Goal: Information Seeking & Learning: Understand process/instructions

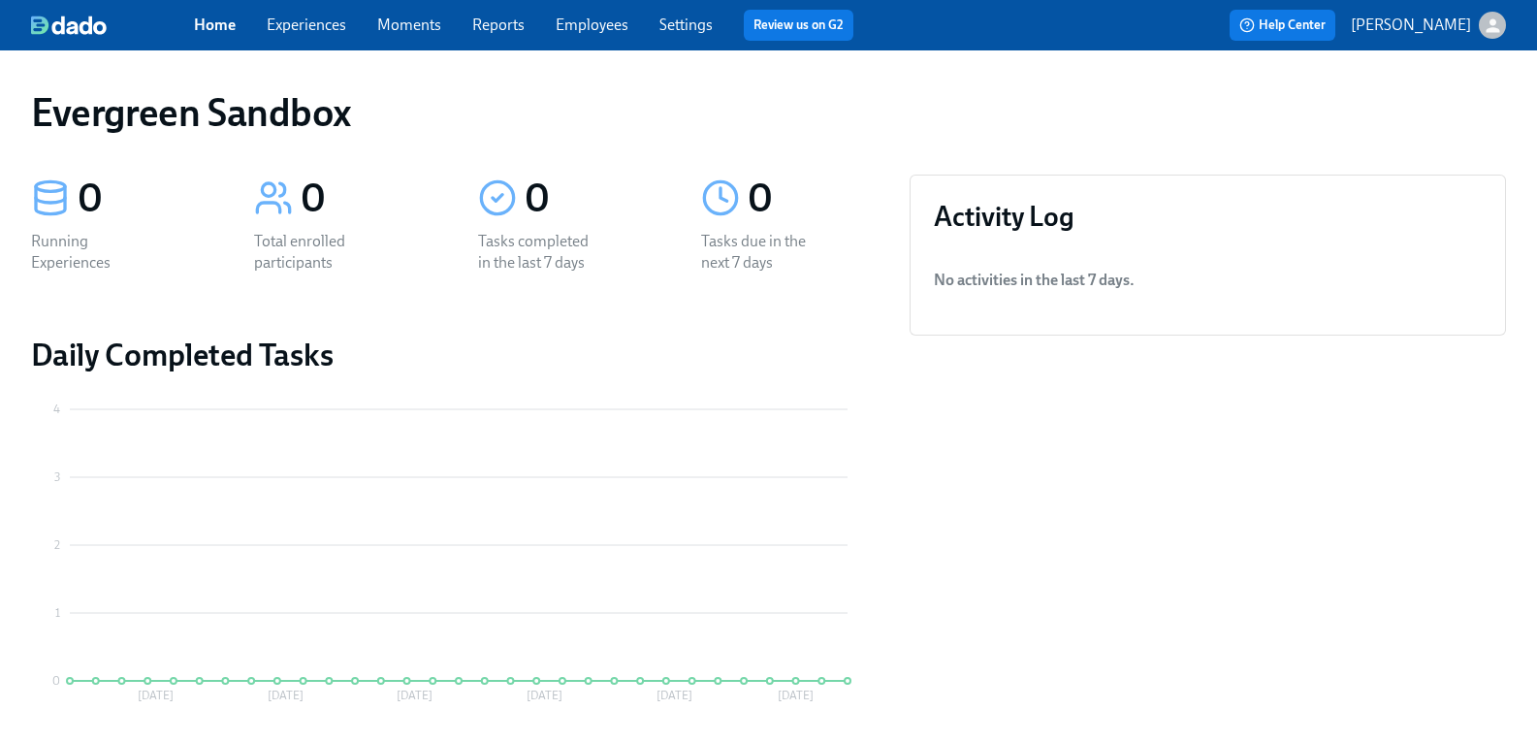
click at [1479, 25] on div "button" at bounding box center [1492, 25] width 27 height 27
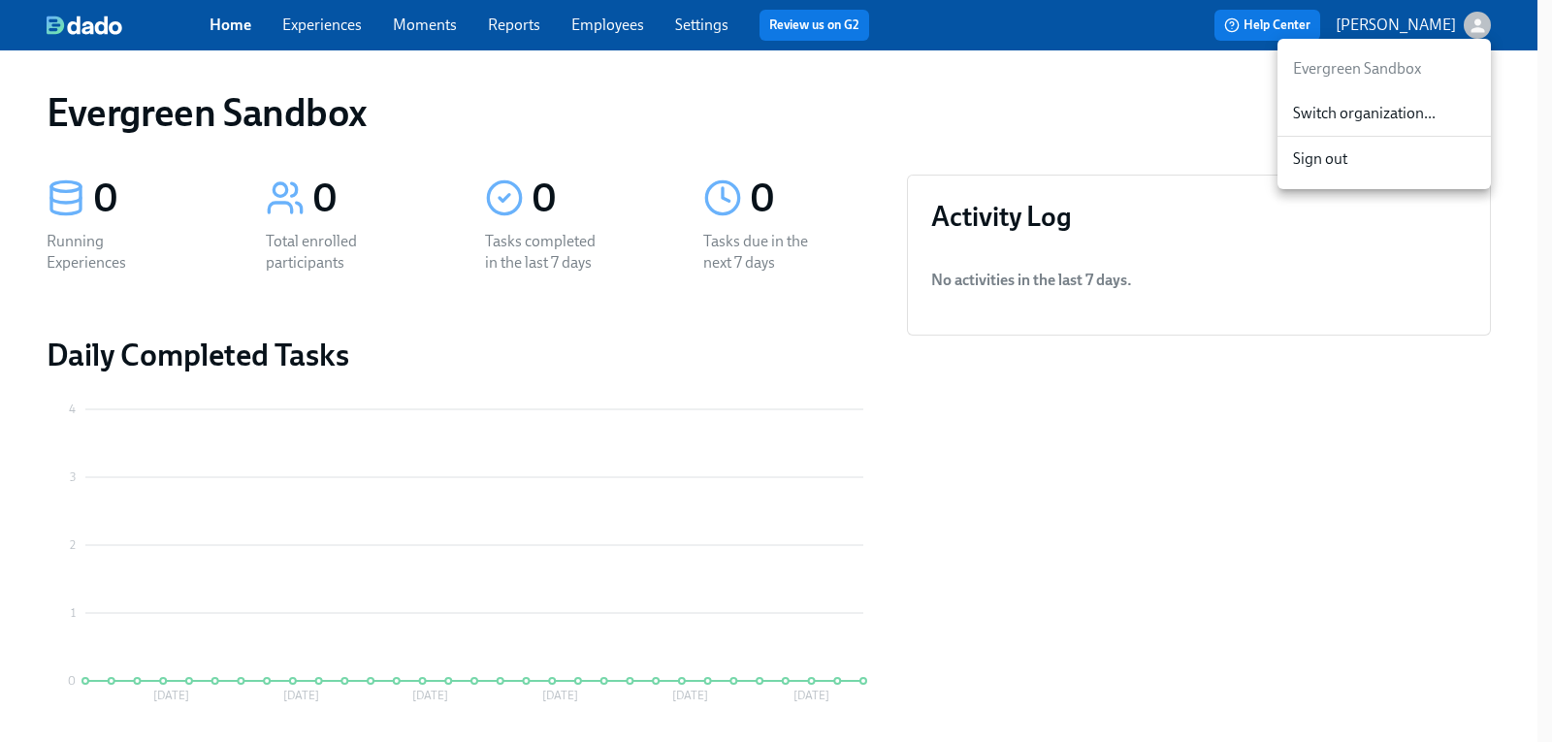
click at [1411, 117] on span "Switch organization..." at bounding box center [1384, 113] width 182 height 21
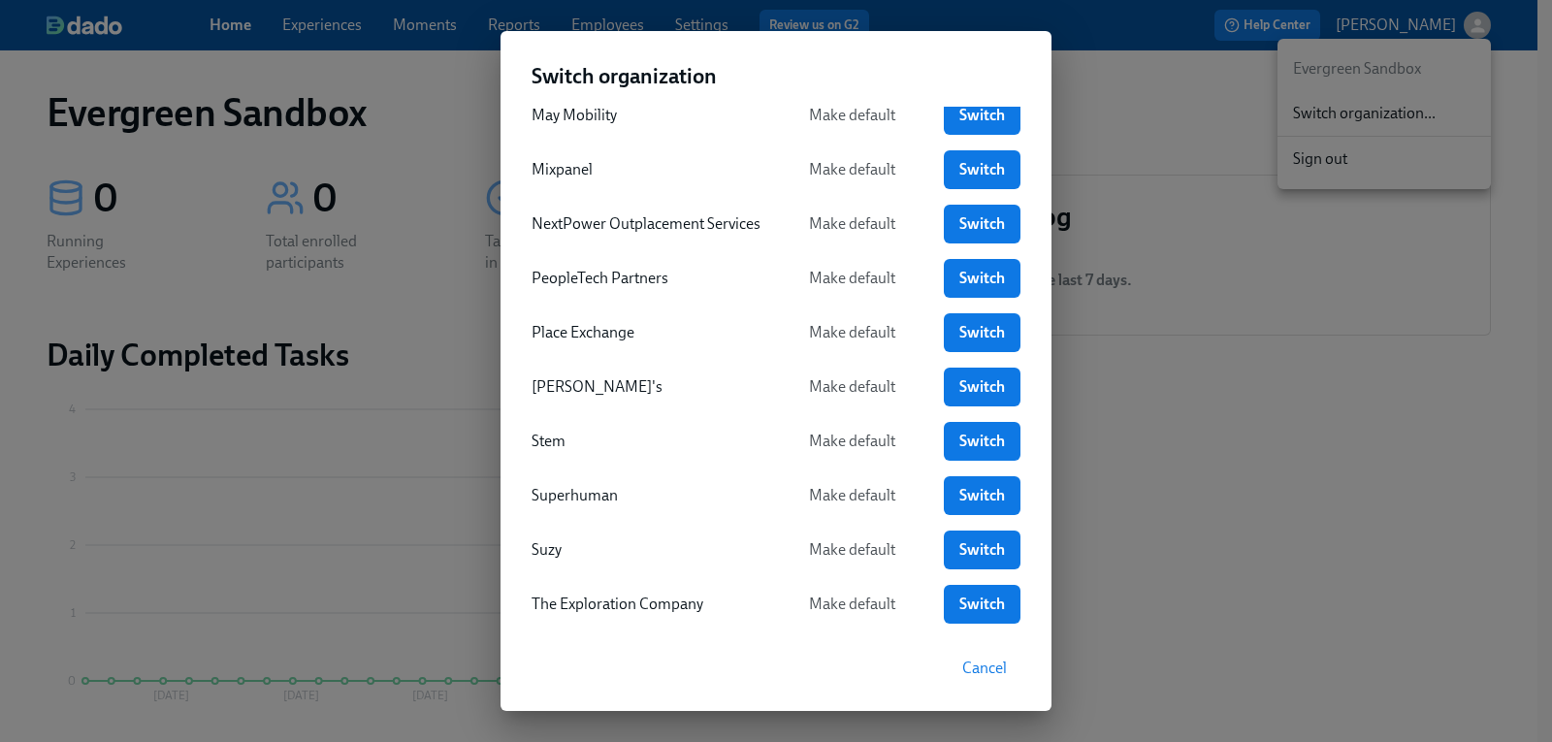
scroll to position [679, 0]
click at [978, 488] on span "Switch" at bounding box center [981, 494] width 49 height 19
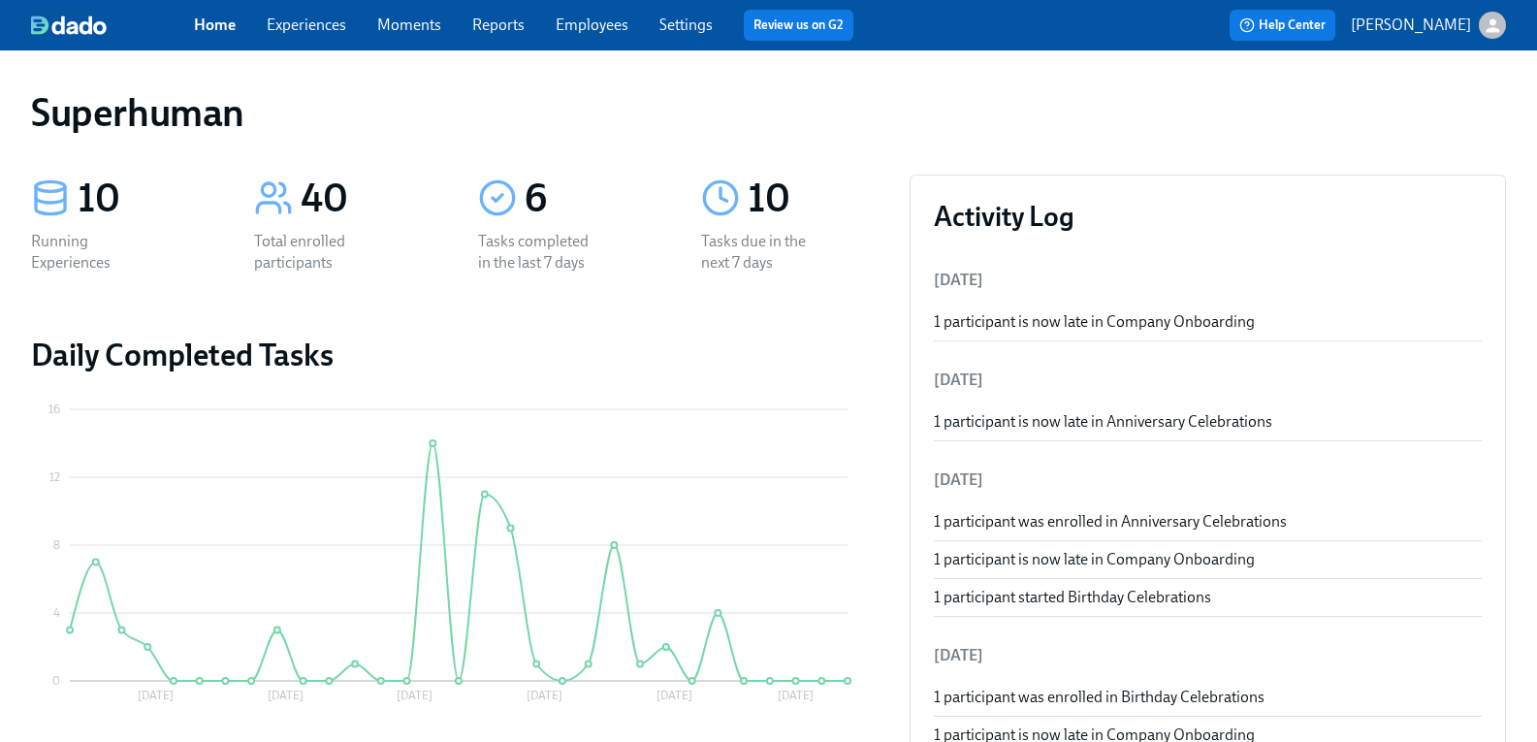
click at [328, 30] on link "Experiences" at bounding box center [307, 25] width 80 height 18
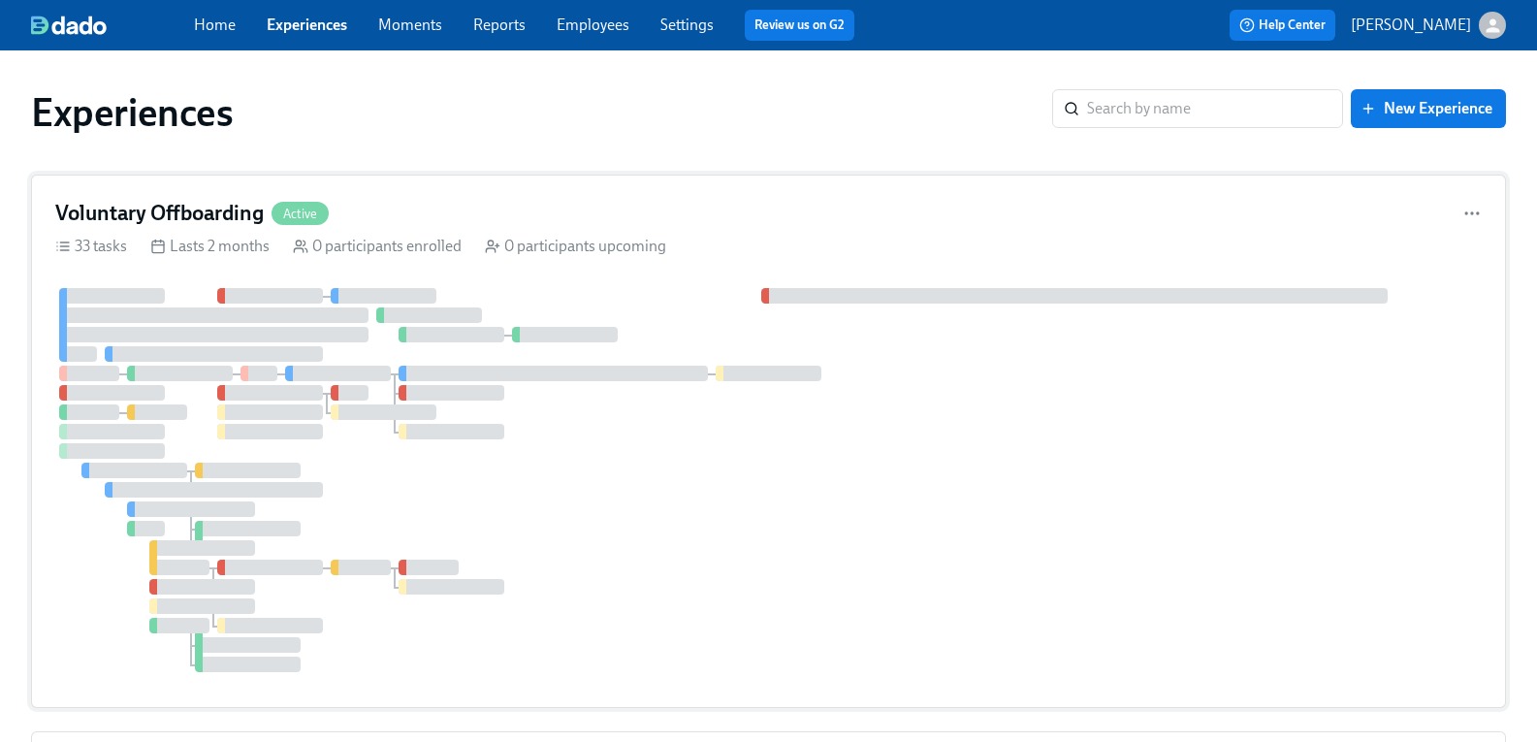
click at [240, 231] on div "Voluntary Offboarding Active 33 tasks Lasts 2 months 0 participants enrolled 0 …" at bounding box center [768, 441] width 1475 height 533
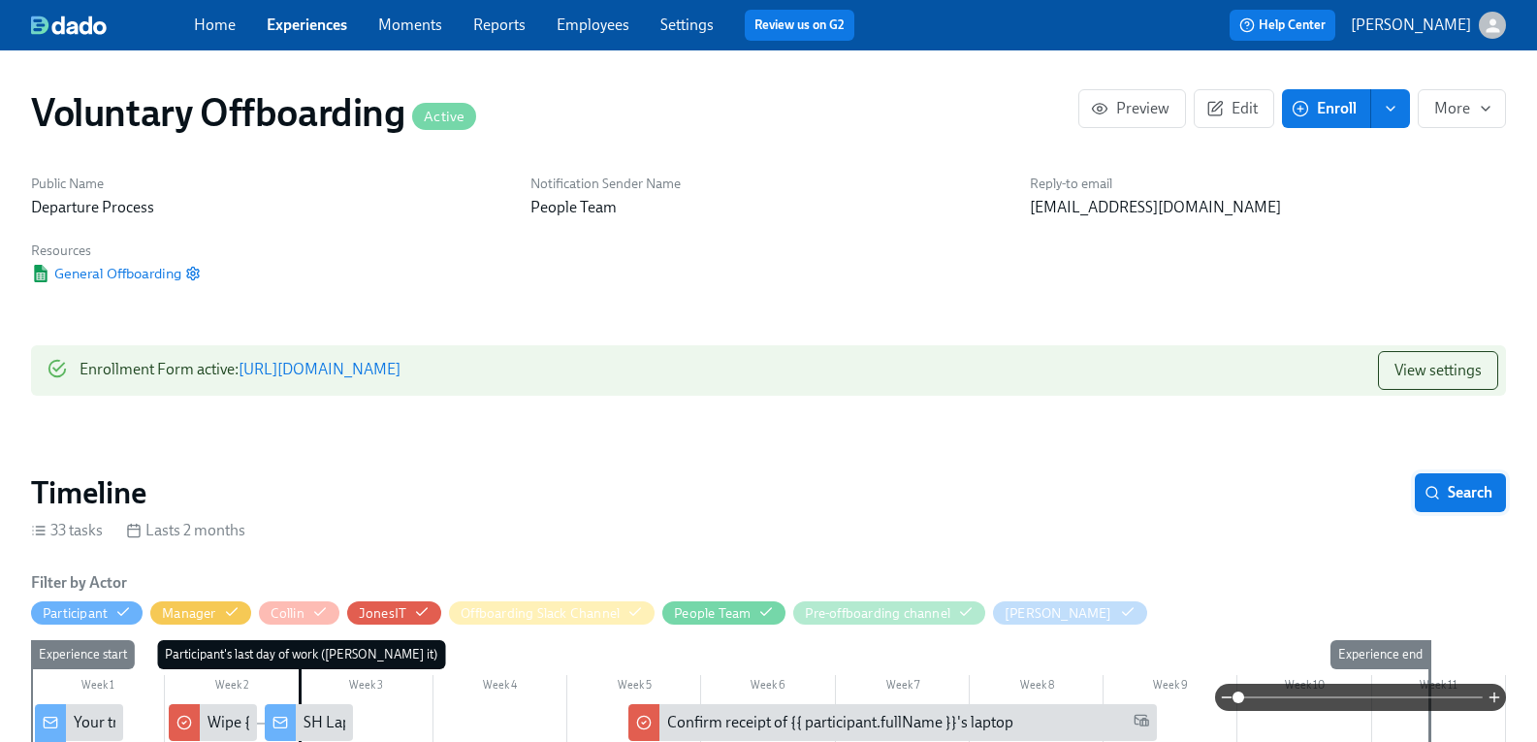
click at [1457, 490] on span "Search" at bounding box center [1461, 492] width 64 height 19
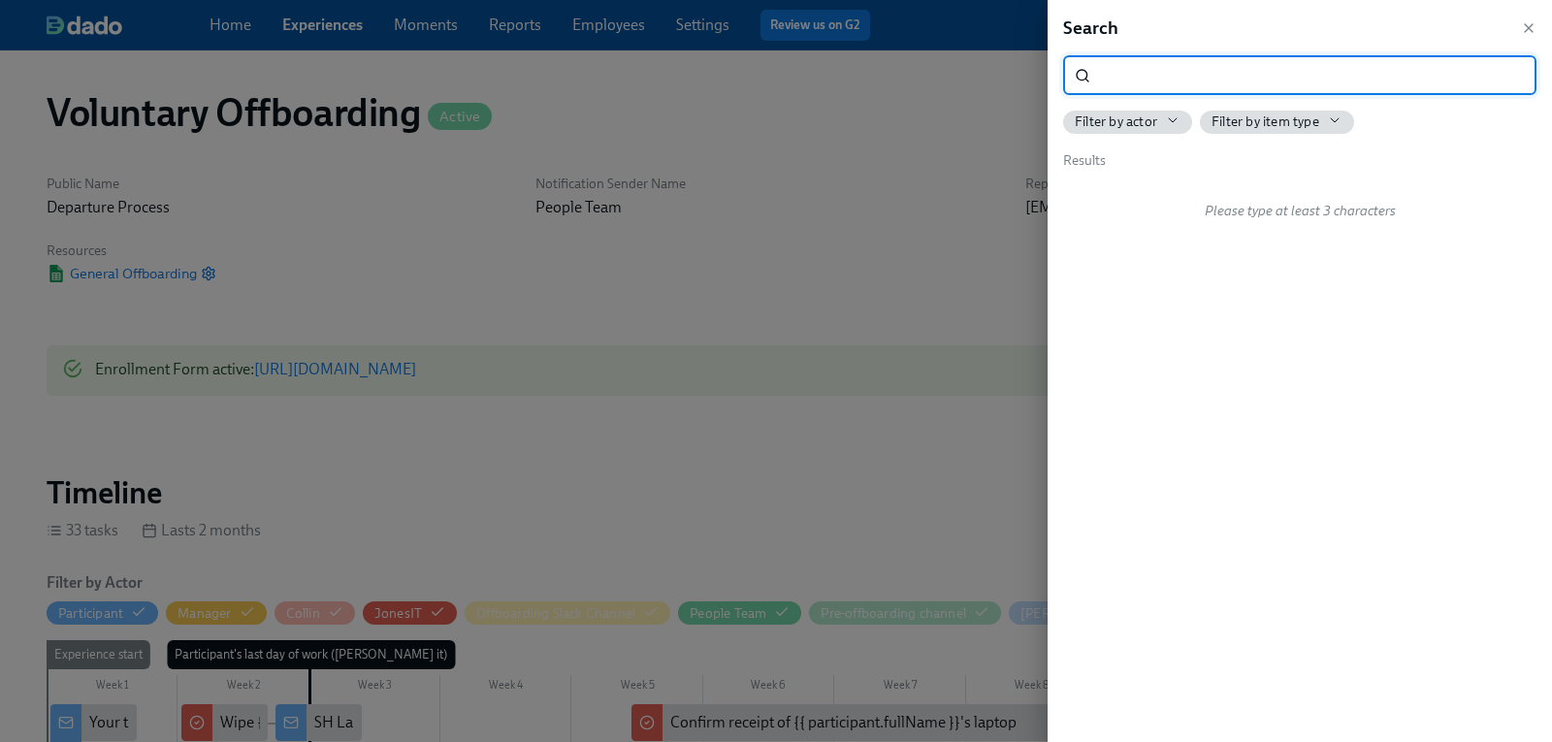
click at [1166, 73] on input "search" at bounding box center [1317, 75] width 438 height 39
click at [1217, 195] on span "Send box for laptop return" at bounding box center [1179, 192] width 171 height 21
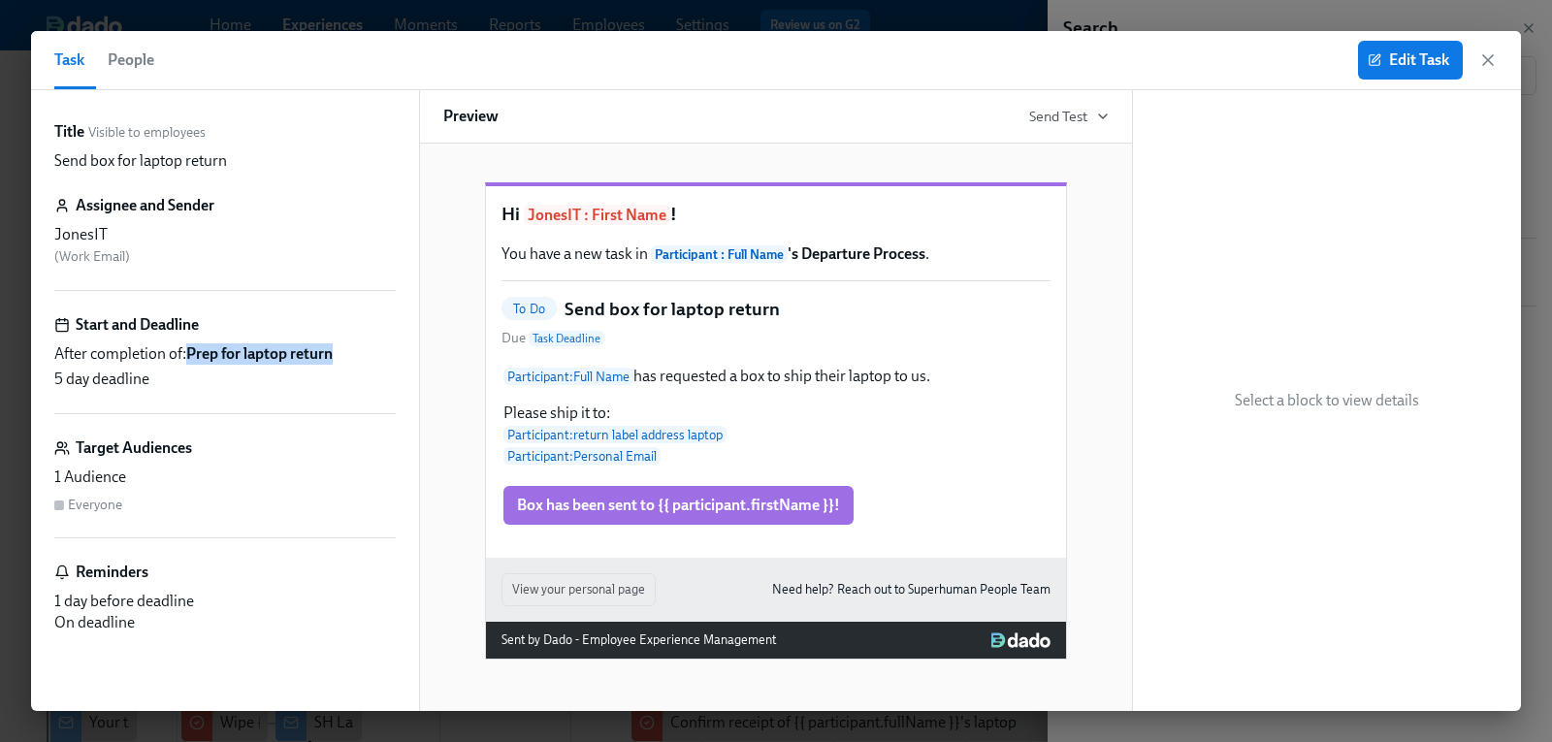
drag, startPoint x: 191, startPoint y: 351, endPoint x: 335, endPoint y: 359, distance: 143.8
click at [333, 359] on strong "Prep for laptop return" at bounding box center [259, 353] width 146 height 18
drag, startPoint x: 236, startPoint y: 156, endPoint x: 39, endPoint y: 164, distance: 197.1
click at [39, 164] on div "Title Visible to employees Send box for laptop return Assignee and Sender Jones…" at bounding box center [225, 400] width 388 height 621
copy p "Send box for laptop return"
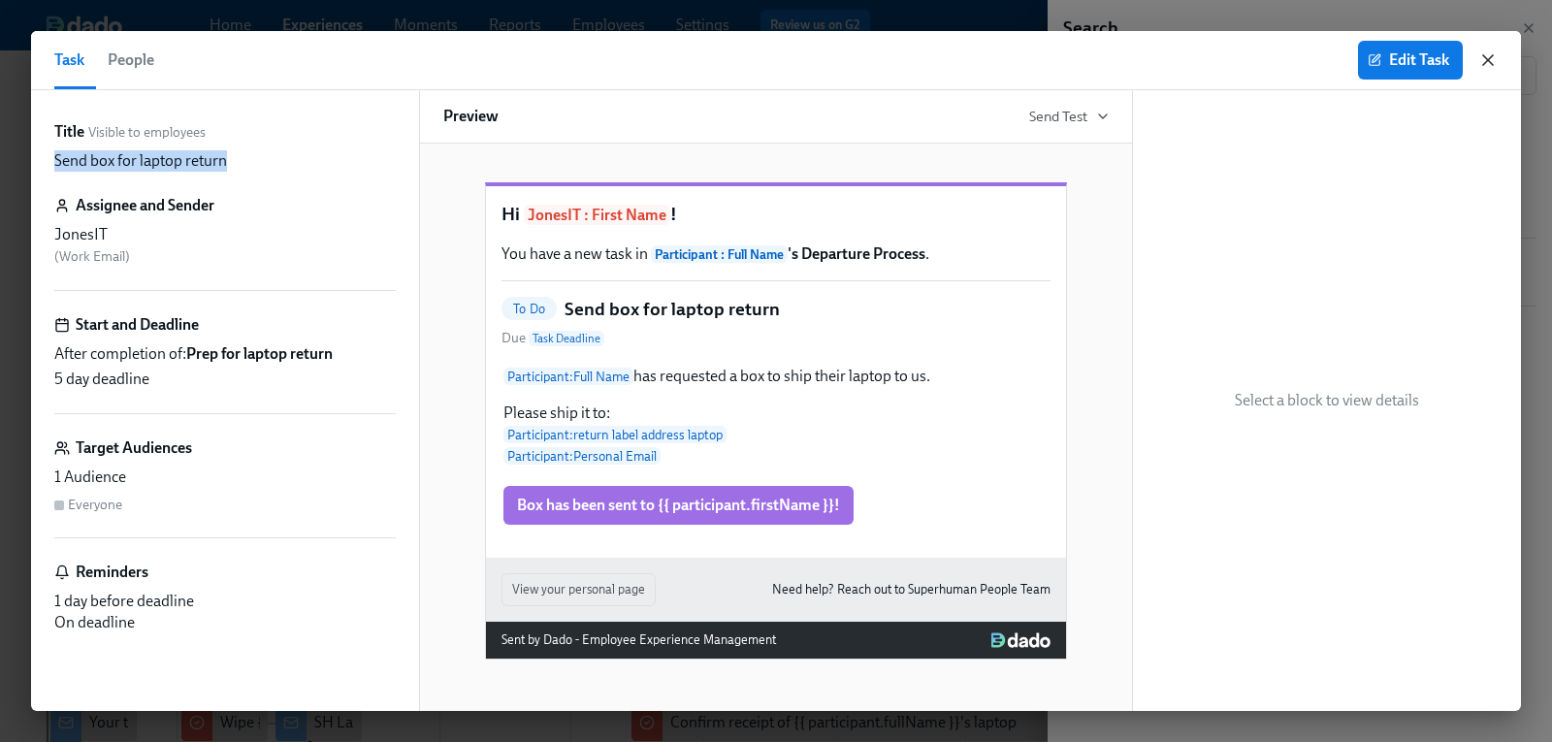
click at [1487, 59] on icon "button" at bounding box center [1488, 60] width 10 height 10
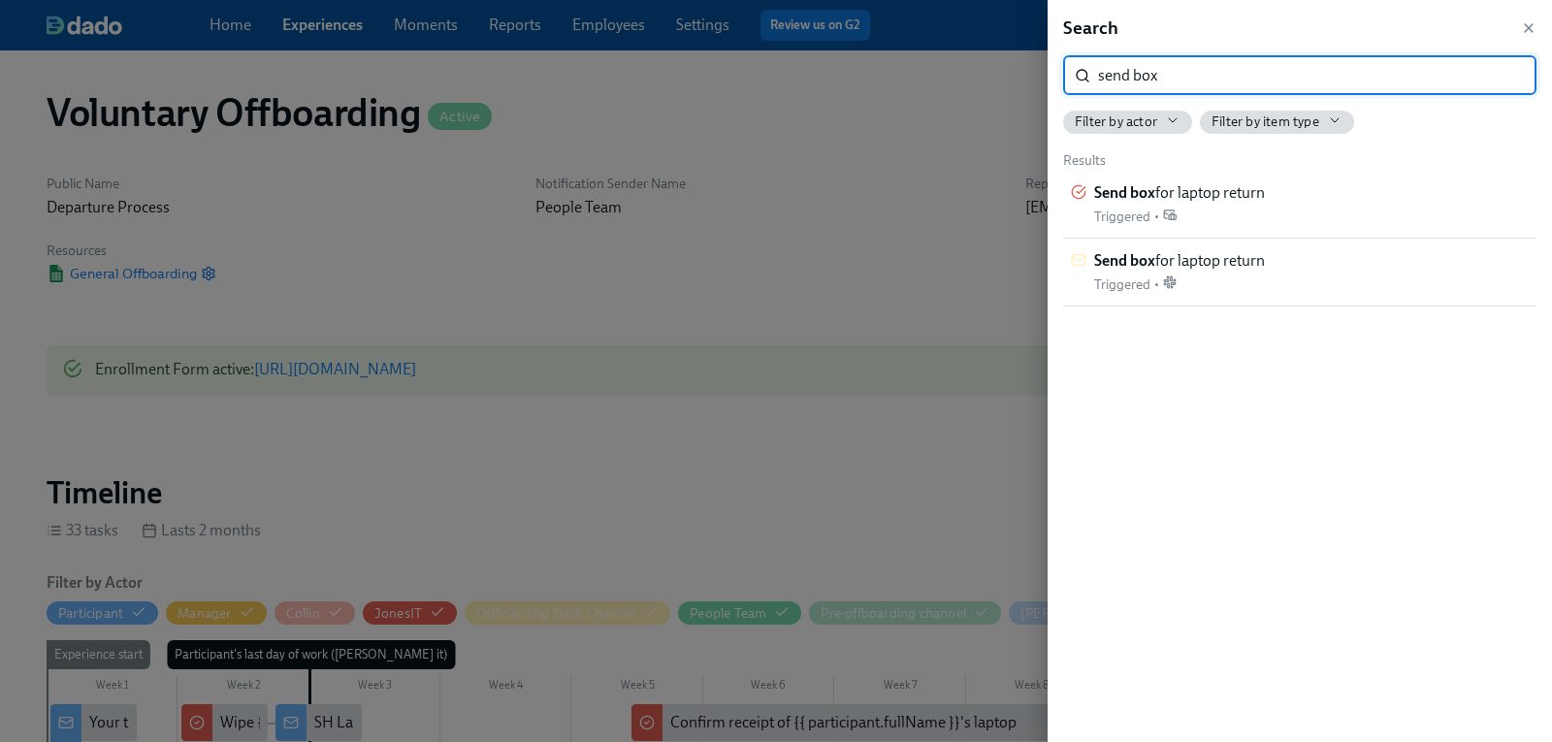
drag, startPoint x: 1198, startPoint y: 67, endPoint x: 1091, endPoint y: 70, distance: 106.7
click at [1091, 70] on div "send box ​" at bounding box center [1299, 75] width 473 height 39
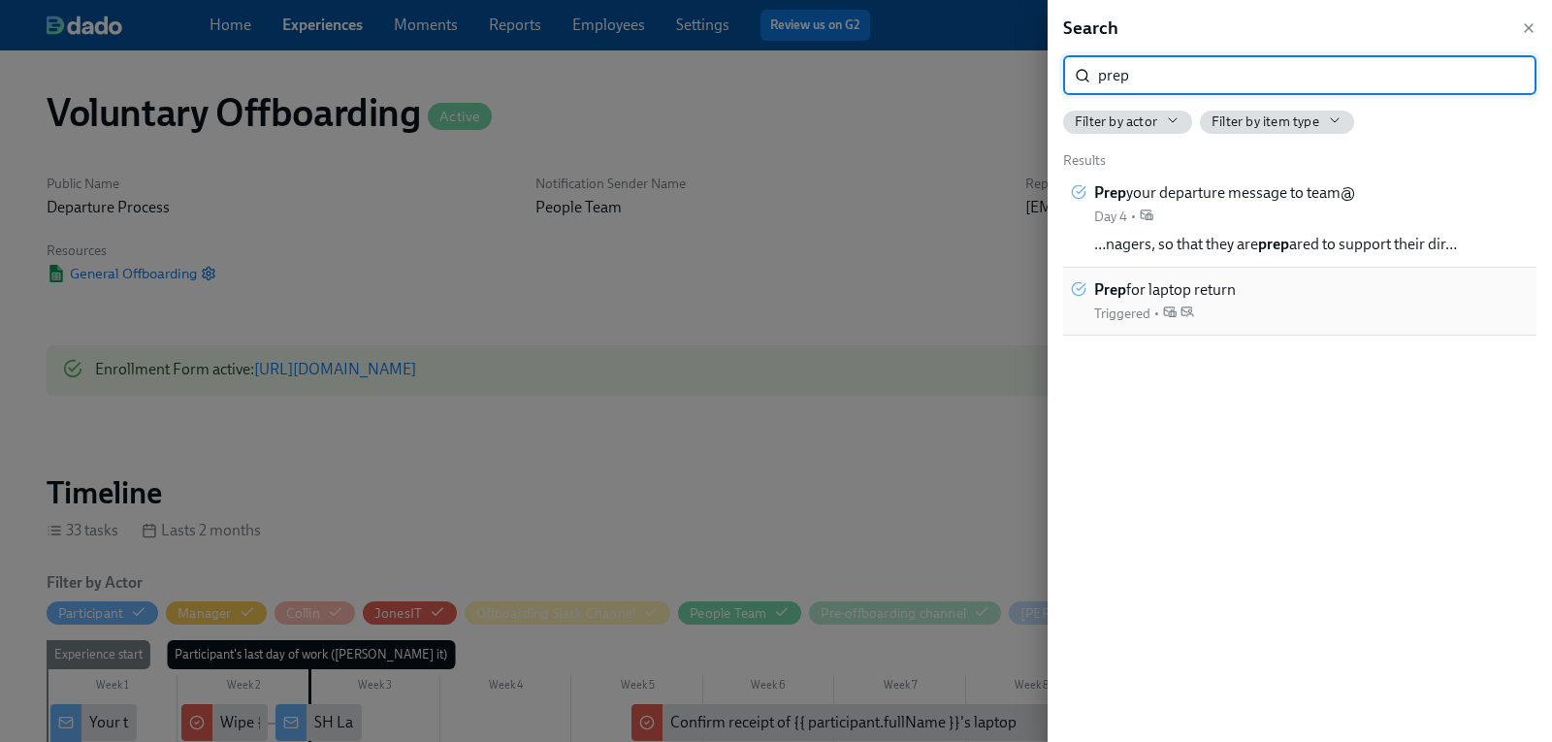
type input "prep"
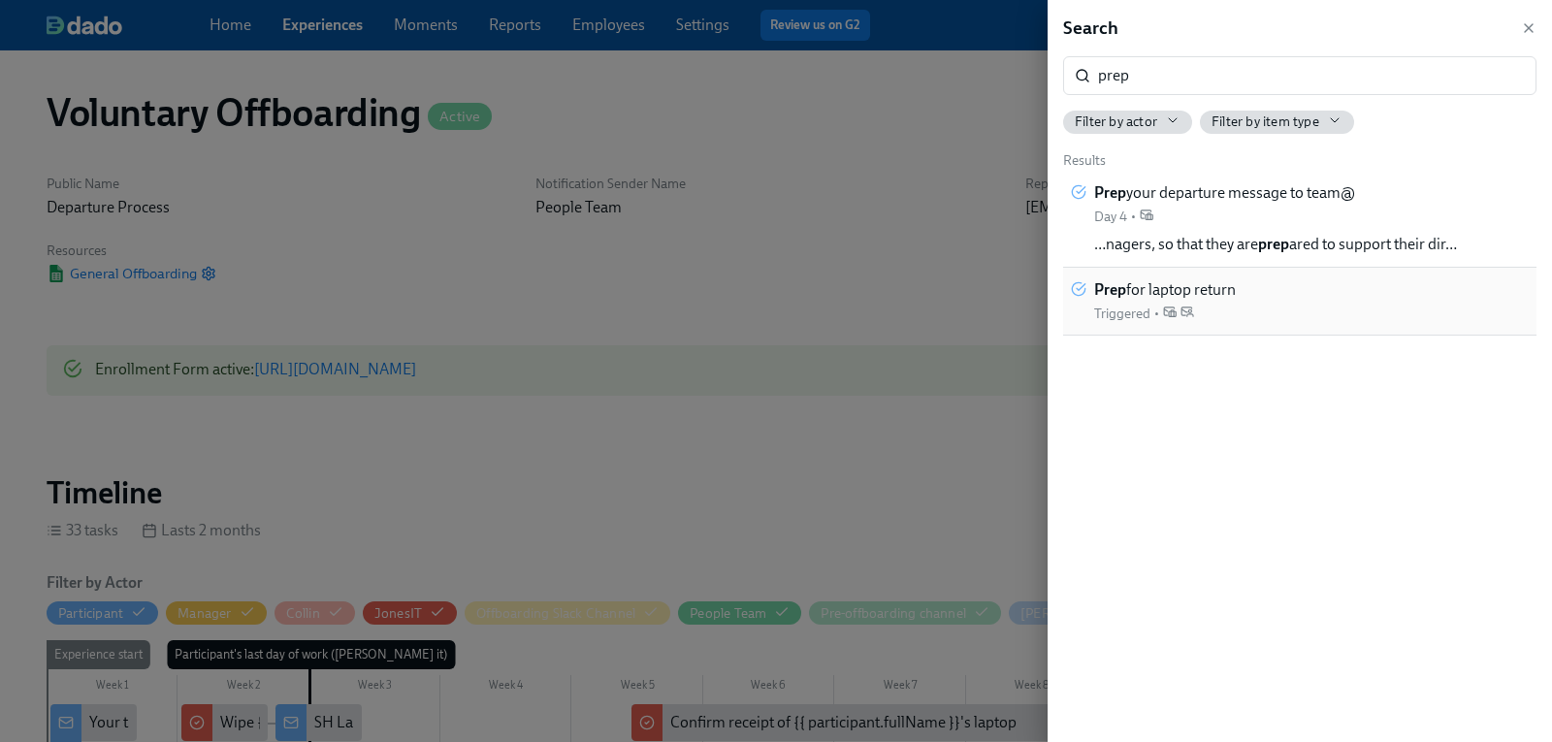
click at [1208, 289] on span "Prep for laptop return" at bounding box center [1165, 289] width 142 height 21
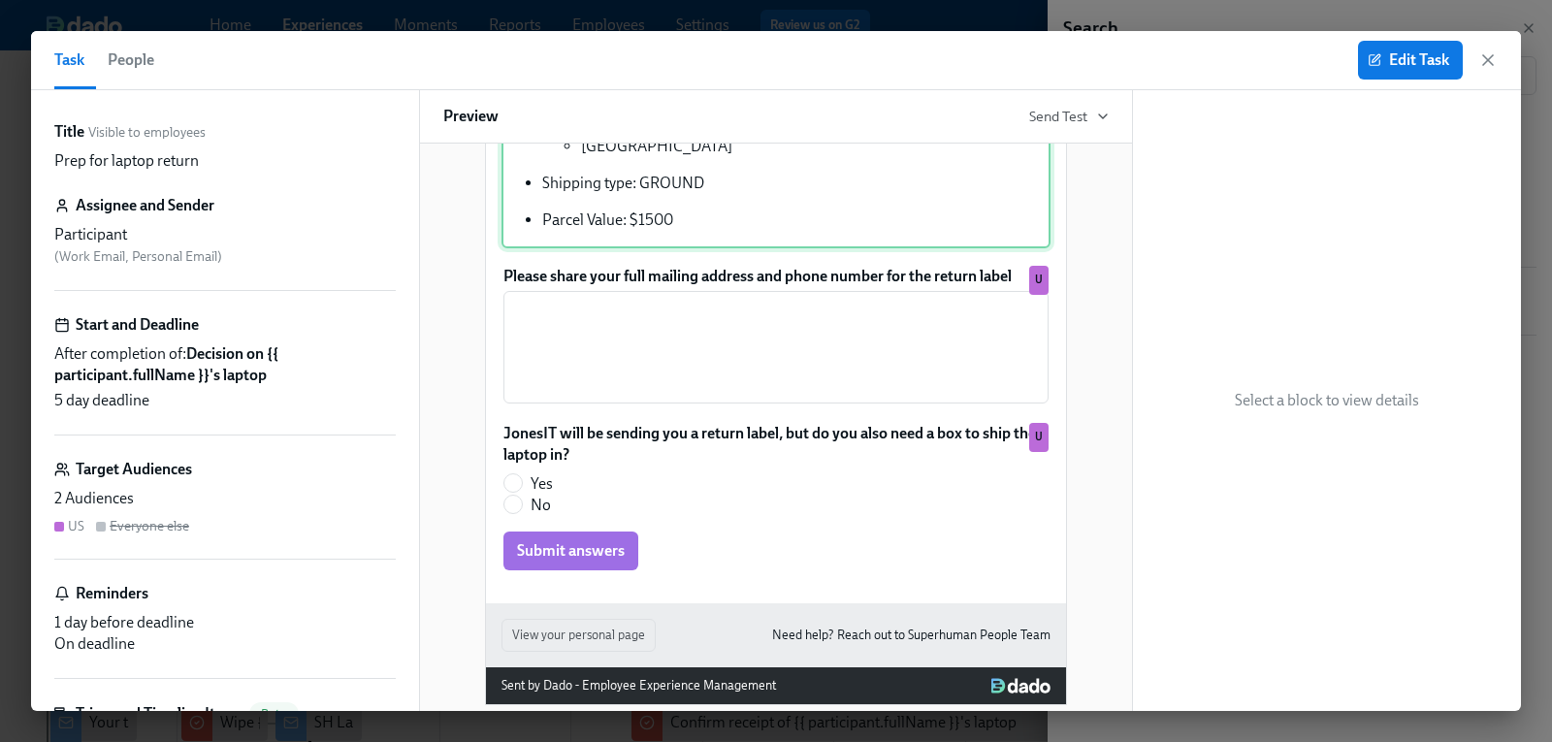
scroll to position [657, 0]
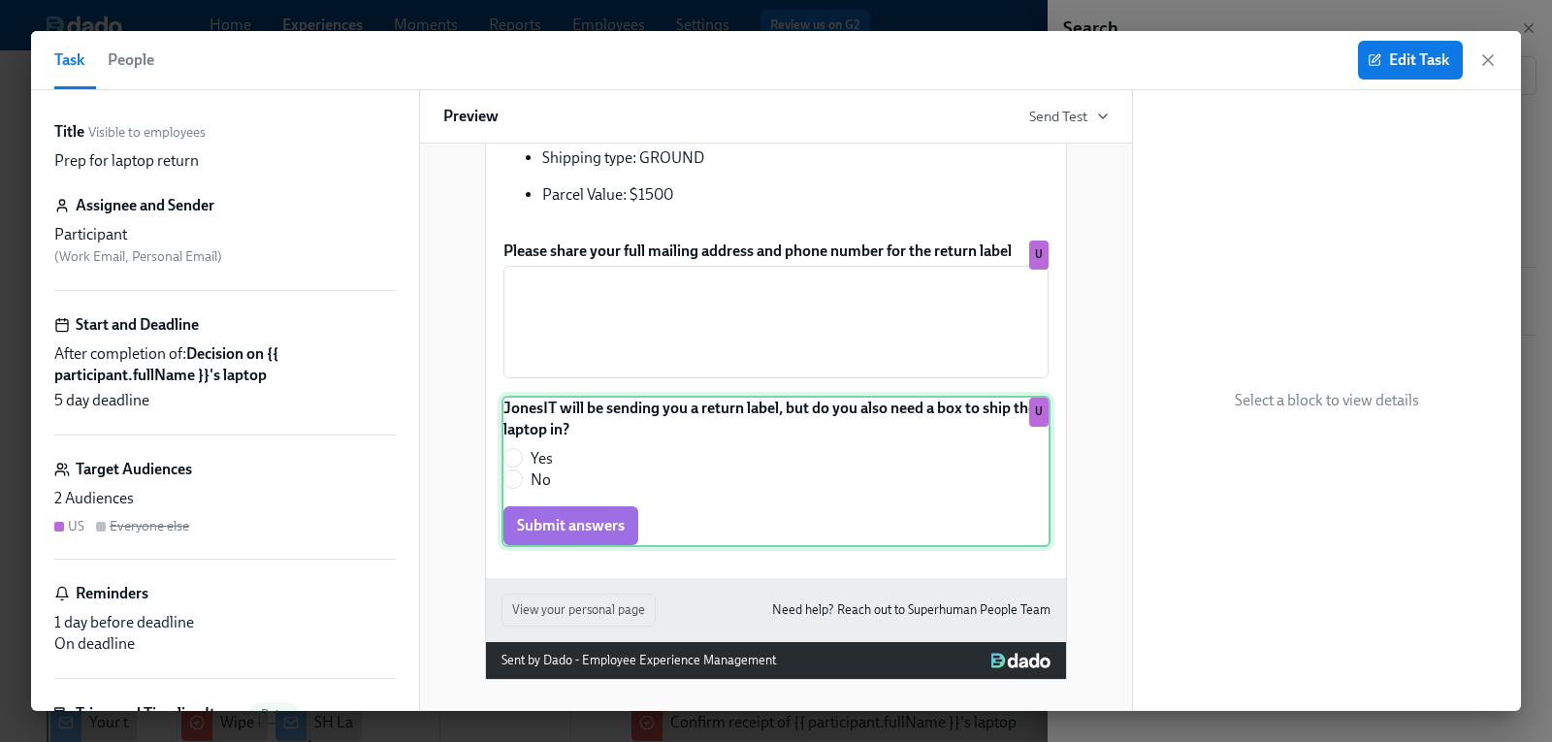
click at [769, 467] on div "JonesIT will be sending you a return label, but do you also need a box to ship …" at bounding box center [775, 471] width 549 height 151
